Goal: Information Seeking & Learning: Check status

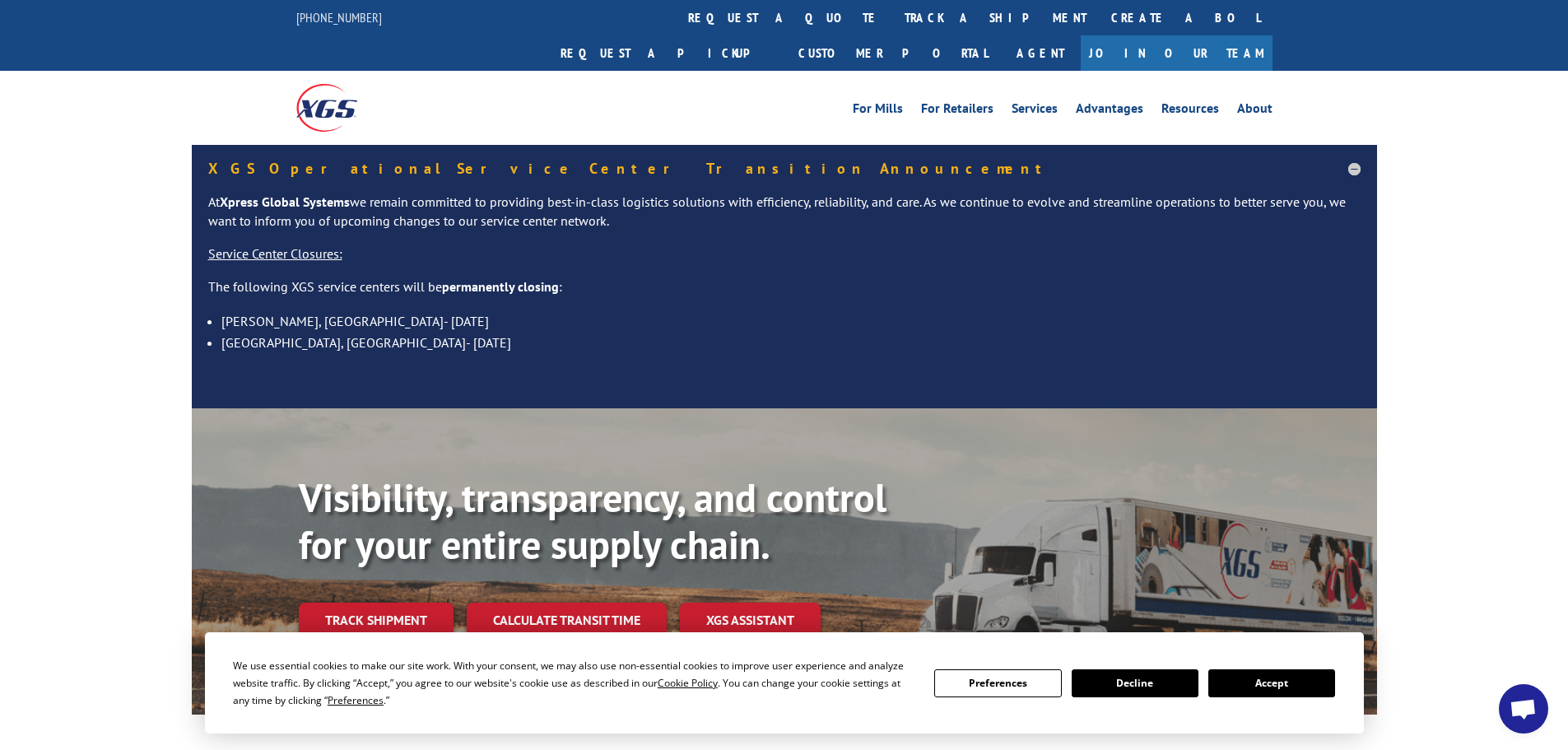
scroll to position [247, 0]
click at [364, 602] on link "Track shipment" at bounding box center [376, 620] width 154 height 35
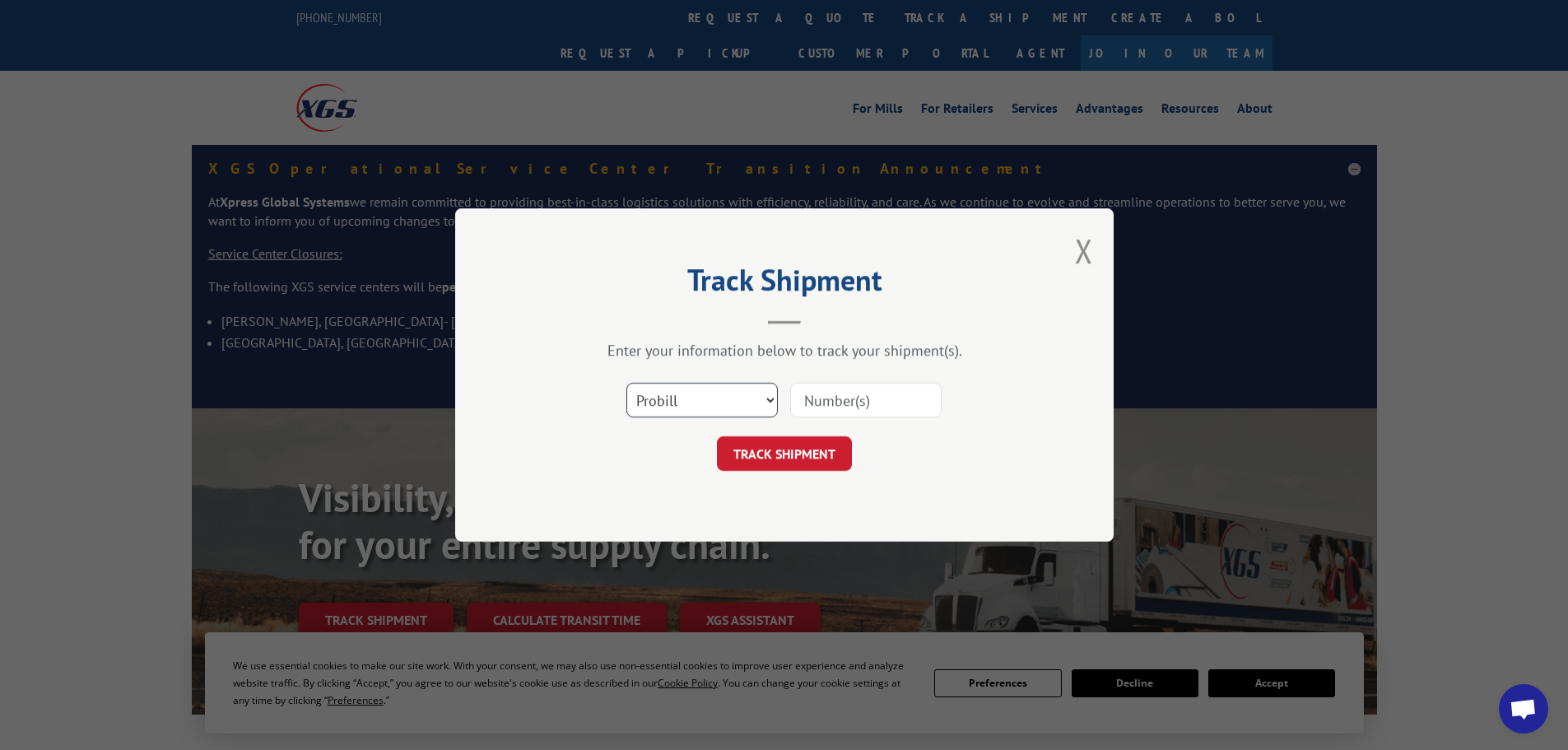
click at [678, 395] on select "Select category... Probill BOL PO" at bounding box center [702, 400] width 152 height 35
select select "po"
click at [627, 382] on select "Select category... Probill BOL PO" at bounding box center [702, 400] width 152 height 35
drag, startPoint x: 820, startPoint y: 397, endPoint x: 849, endPoint y: 390, distance: 29.8
click at [828, 394] on input at bounding box center [865, 400] width 152 height 35
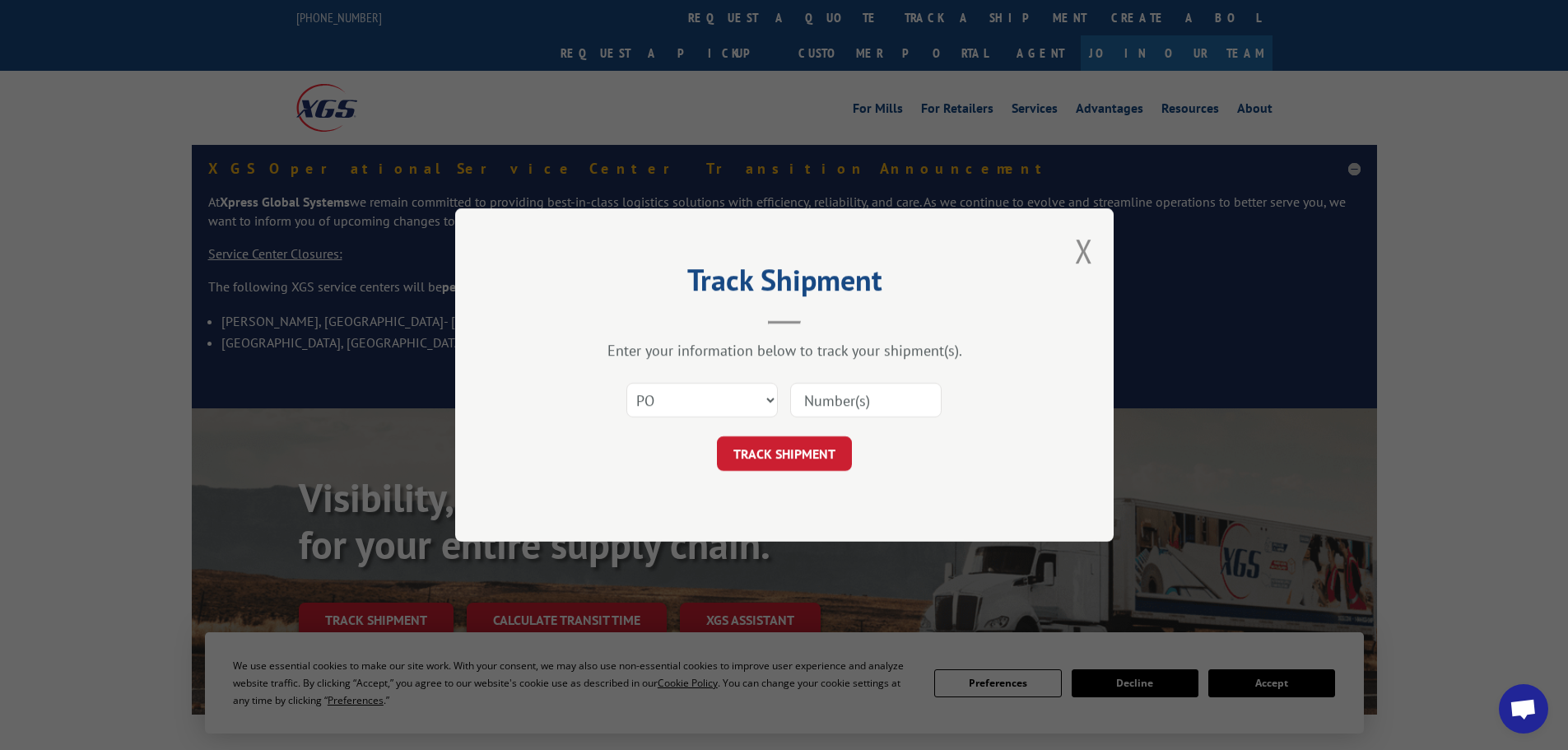
paste input "23532289"
type input "23532289"
click at [813, 459] on button "TRACK SHIPMENT" at bounding box center [785, 454] width 135 height 35
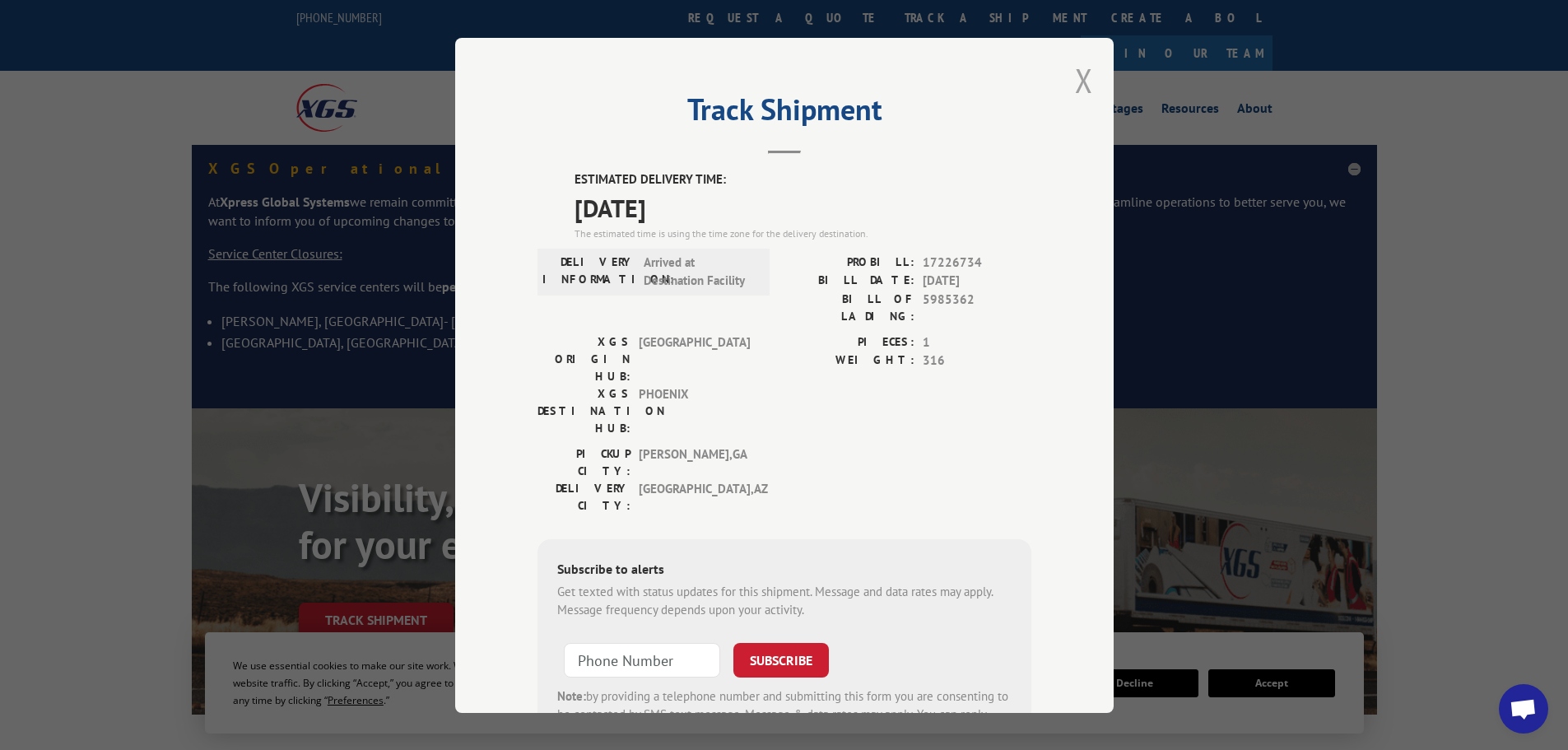
click at [1075, 76] on button "Close modal" at bounding box center [1083, 80] width 18 height 43
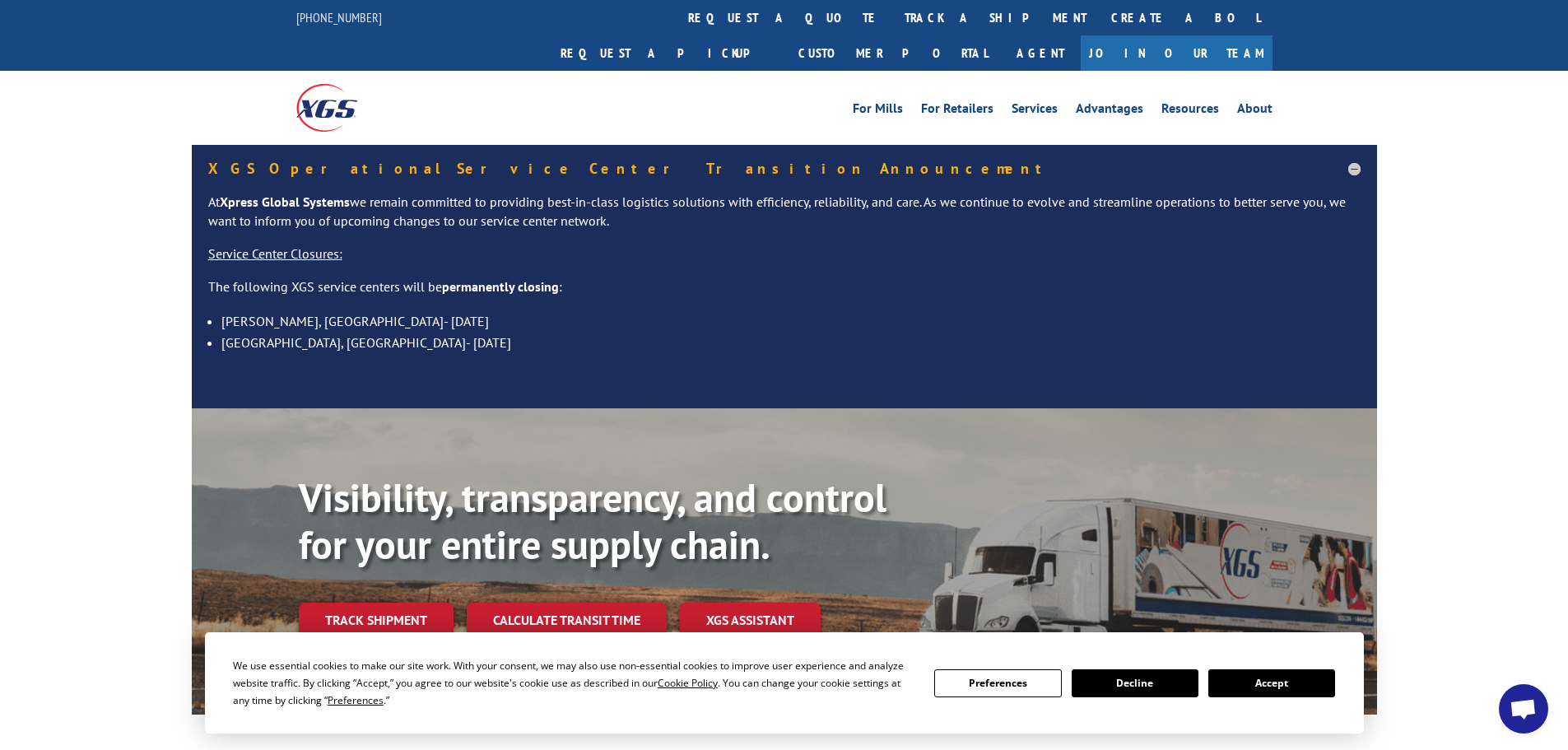
click at [383, 561] on div "Visibility, transparency, and control for your entire supply chain. Track shipm…" at bounding box center [837, 589] width 1078 height 230
click at [387, 602] on link "Track shipment" at bounding box center [376, 620] width 154 height 35
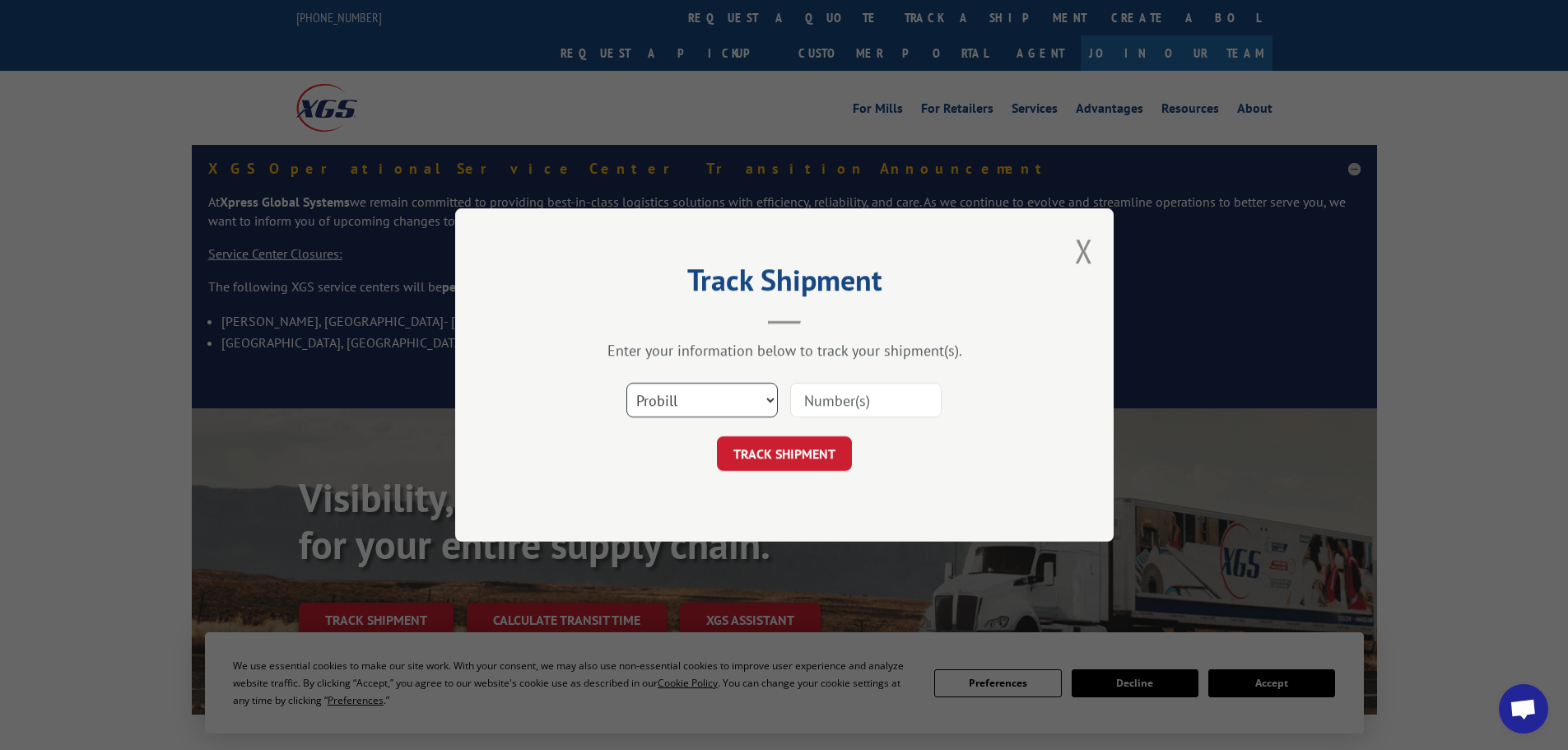
click at [679, 403] on select "Select category... Probill BOL PO" at bounding box center [702, 400] width 152 height 35
select select "po"
click at [627, 382] on select "Select category... Probill BOL PO" at bounding box center [702, 400] width 152 height 35
click at [827, 384] on input at bounding box center [865, 400] width 152 height 35
paste input "23532324"
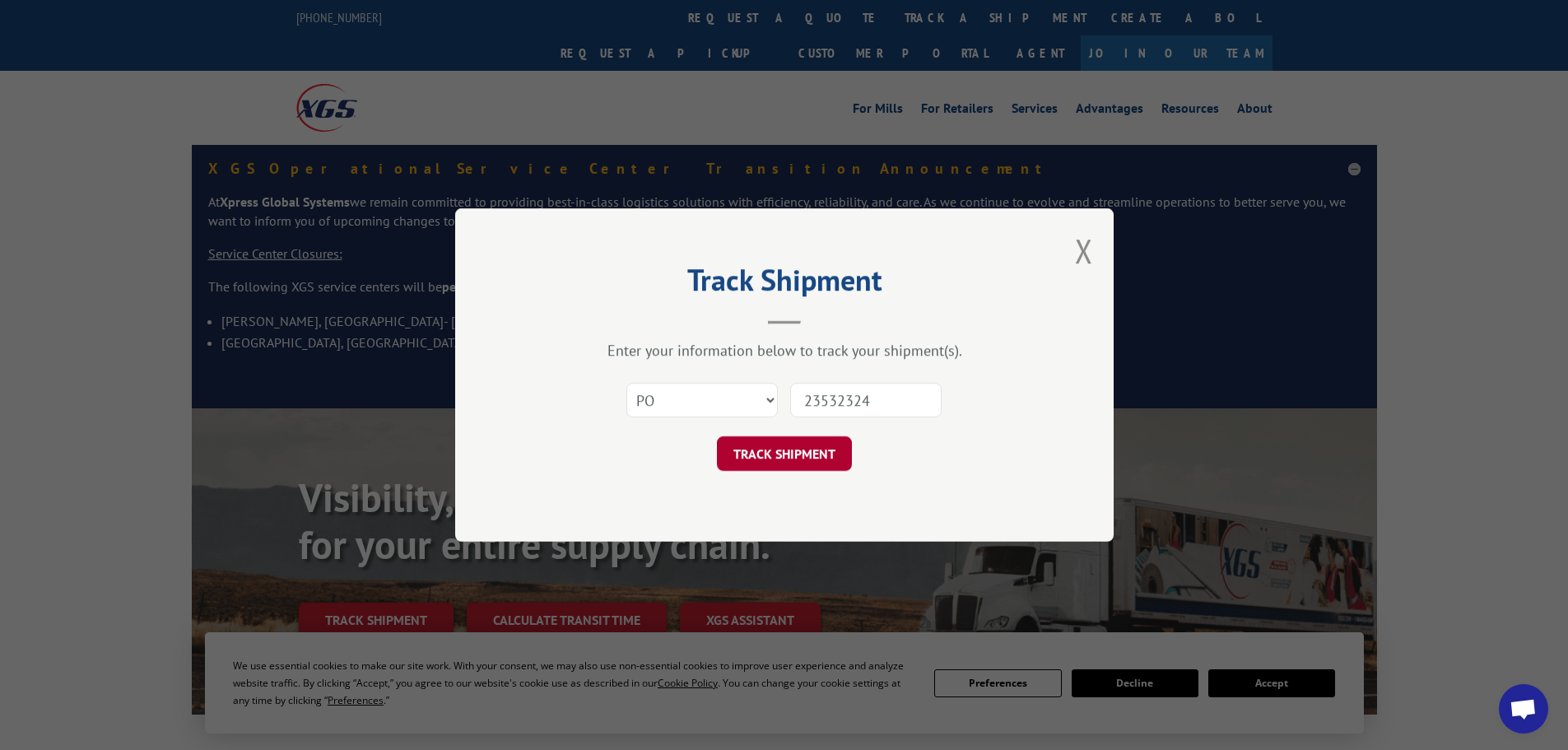
type input "23532324"
click at [797, 455] on button "TRACK SHIPMENT" at bounding box center [785, 454] width 135 height 35
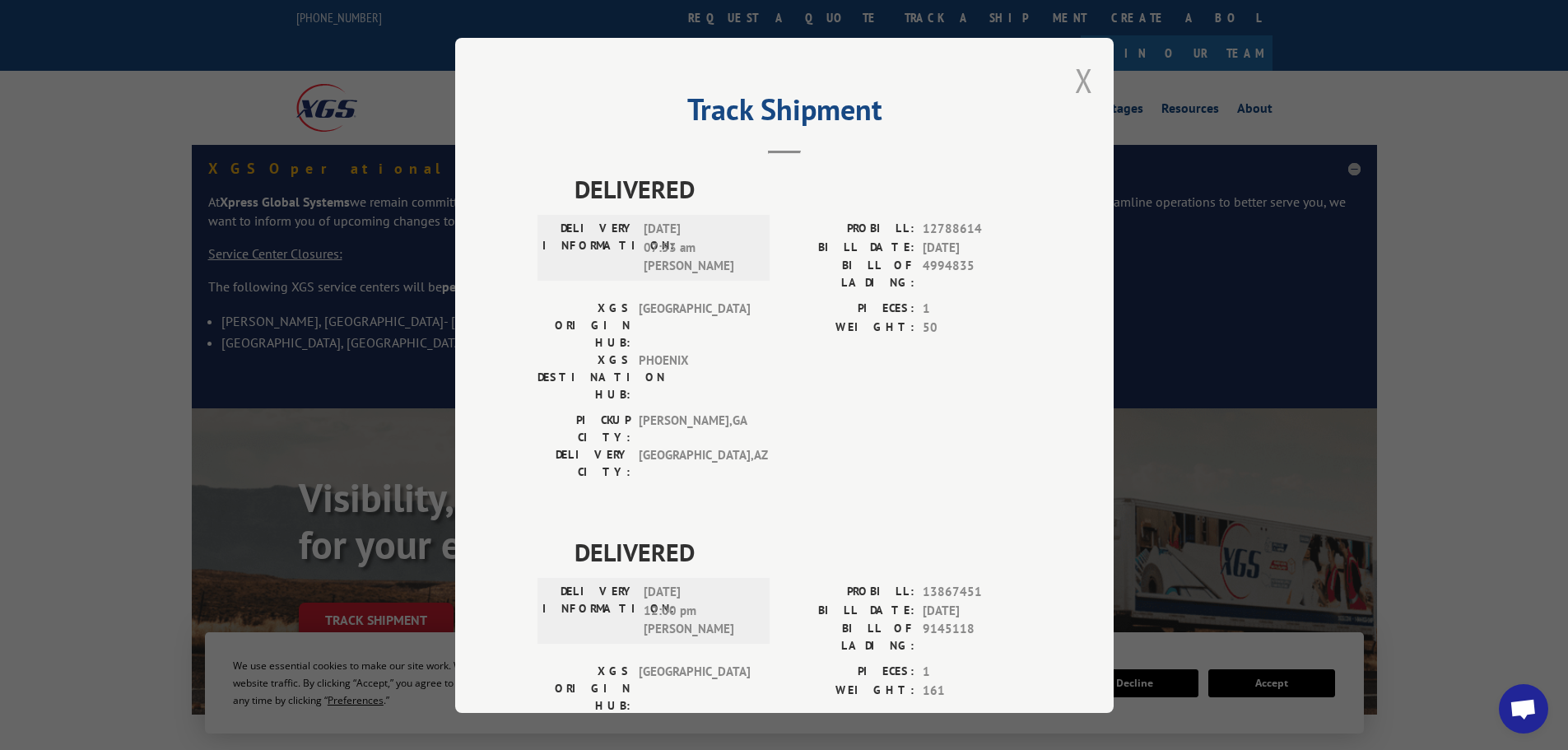
click at [1080, 82] on button "Close modal" at bounding box center [1083, 80] width 18 height 43
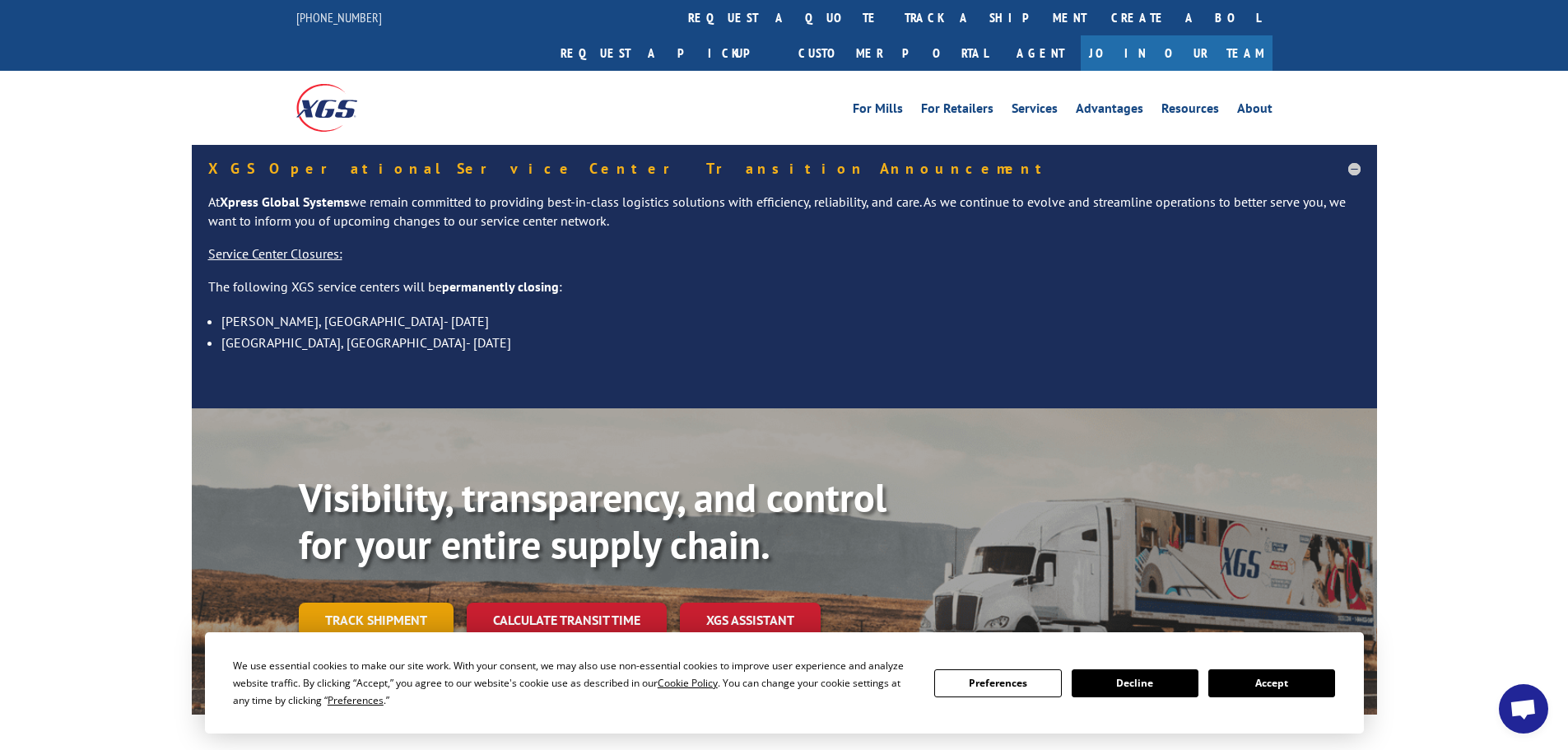
click at [369, 602] on link "Track shipment" at bounding box center [376, 620] width 154 height 35
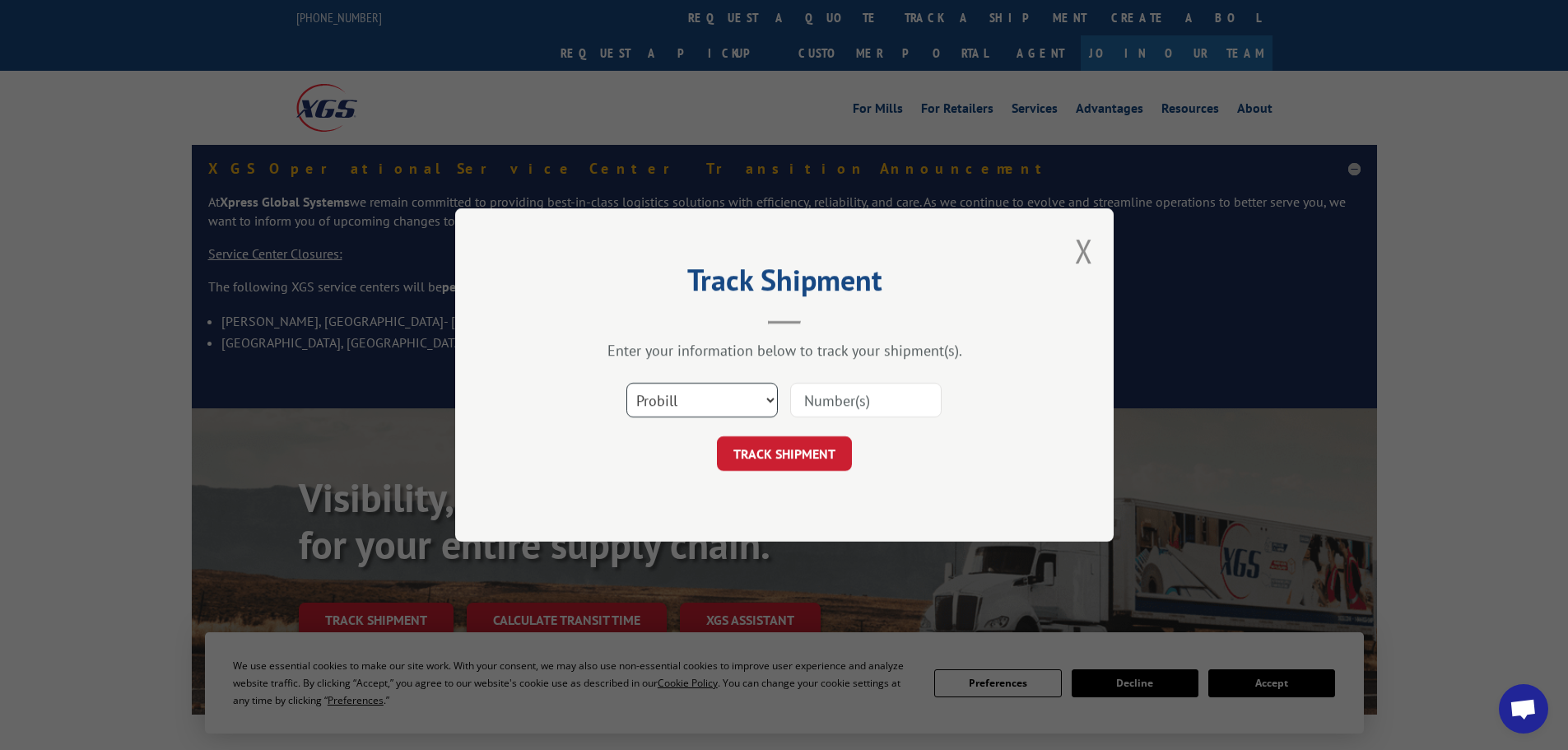
click at [686, 403] on select "Select category... Probill BOL PO" at bounding box center [702, 400] width 152 height 35
select select "po"
click at [627, 382] on select "Select category... Probill BOL PO" at bounding box center [702, 400] width 152 height 35
drag, startPoint x: 910, startPoint y: 405, endPoint x: 902, endPoint y: 416, distance: 13.6
click at [910, 404] on input at bounding box center [865, 400] width 152 height 35
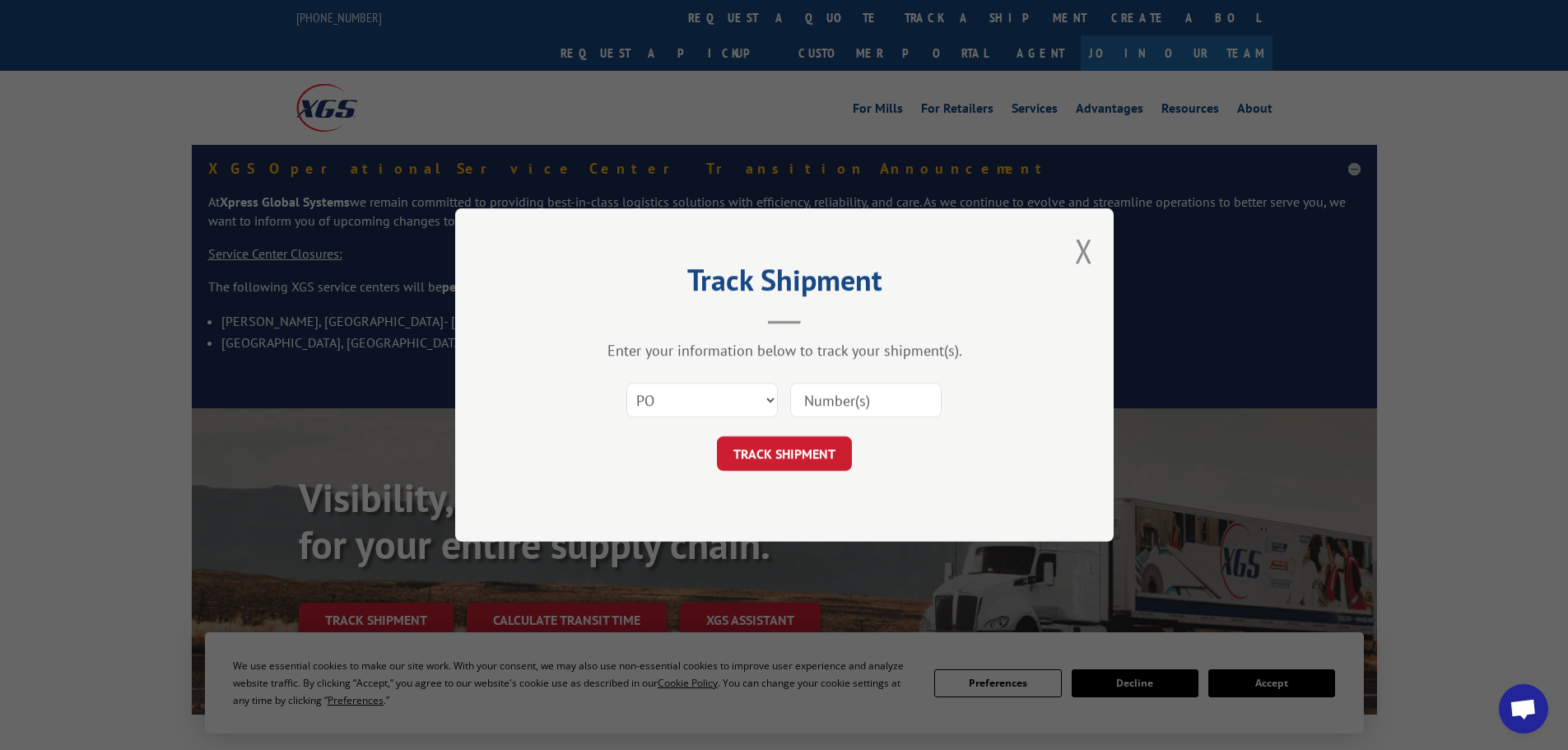
paste input "23532365"
type input "23532365"
click at [791, 449] on button "TRACK SHIPMENT" at bounding box center [785, 454] width 135 height 35
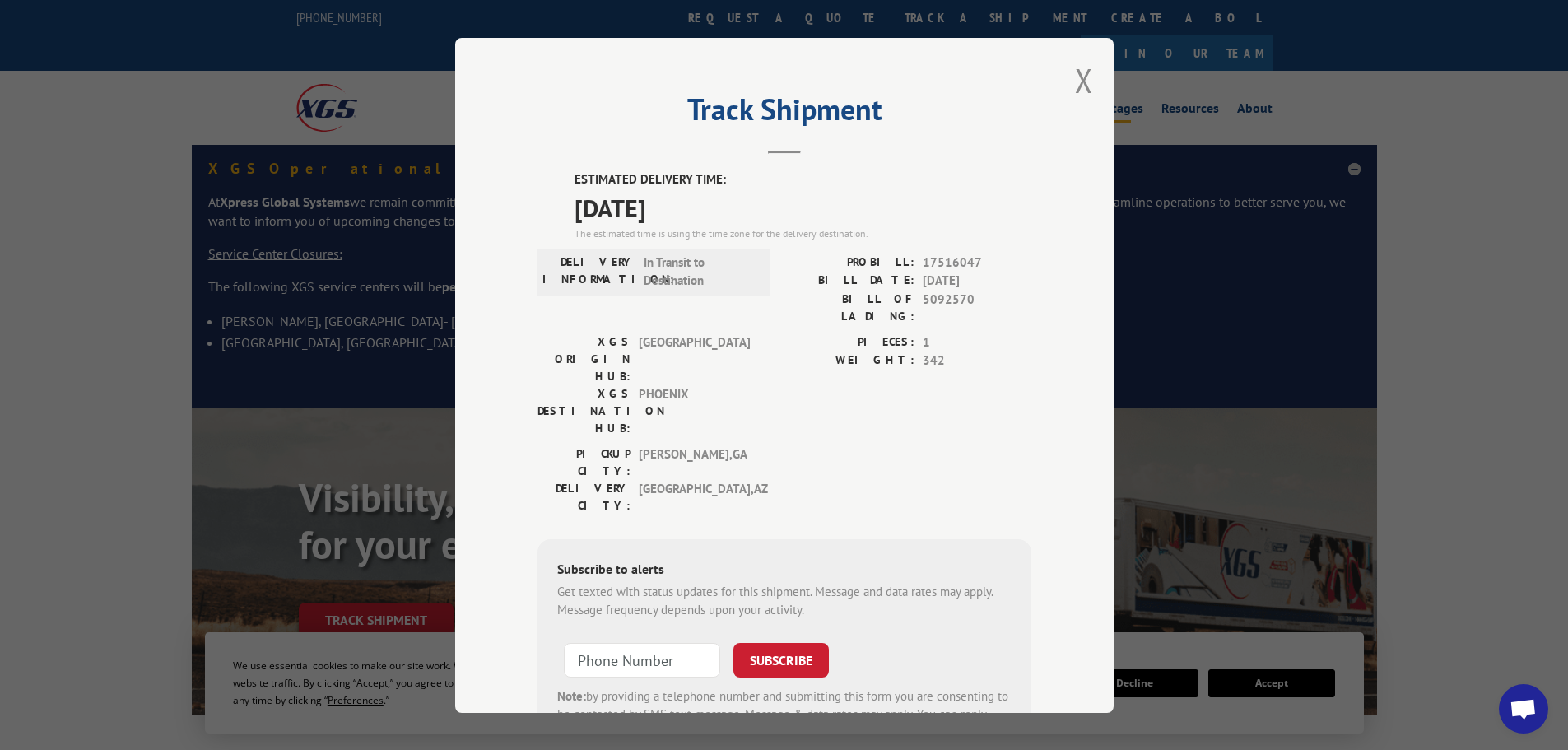
click at [1077, 75] on button "Close modal" at bounding box center [1083, 80] width 18 height 43
